Goal: Task Accomplishment & Management: Manage account settings

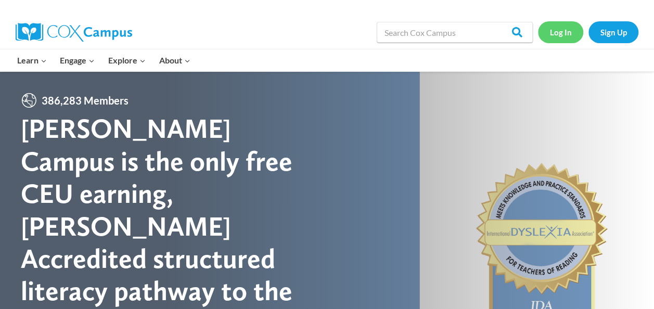
click at [558, 30] on link "Log In" at bounding box center [560, 31] width 45 height 21
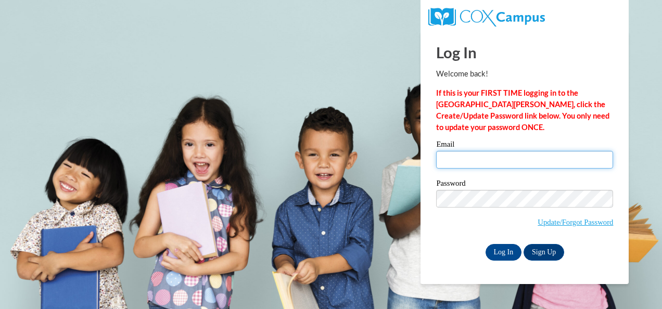
click at [472, 159] on input "Email" at bounding box center [524, 160] width 177 height 18
type input "[EMAIL_ADDRESS][DOMAIN_NAME]"
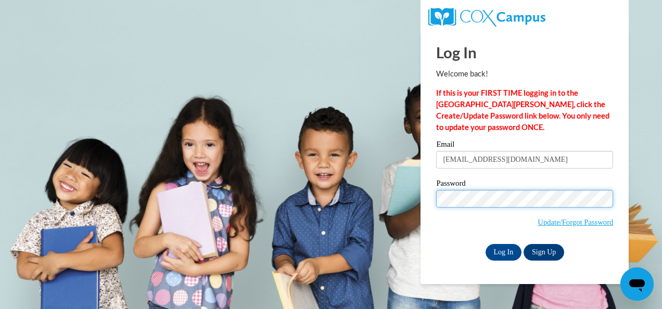
click at [486, 244] on input "Log In" at bounding box center [504, 252] width 36 height 17
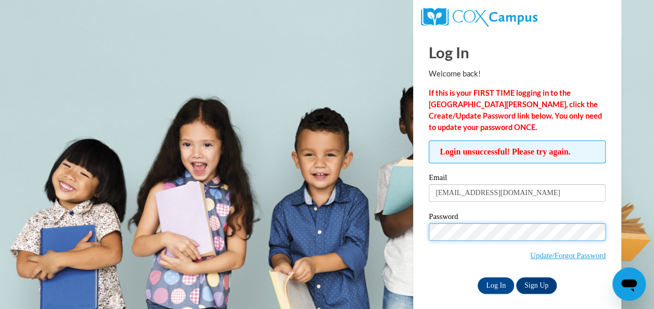
click at [478, 277] on input "Log In" at bounding box center [496, 285] width 36 height 17
